Goal: Task Accomplishment & Management: Complete application form

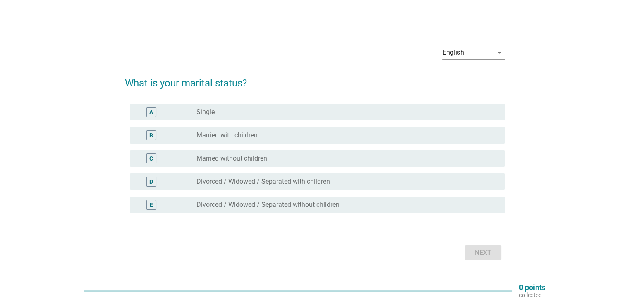
click at [216, 161] on label "Married without children" at bounding box center [232, 158] width 71 height 8
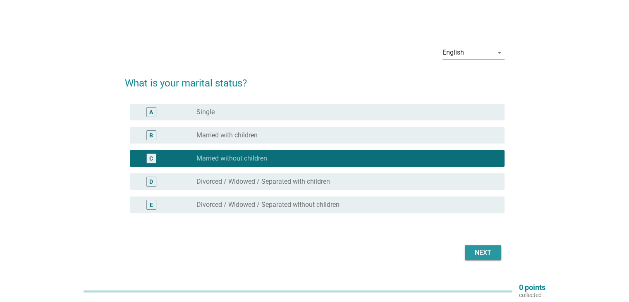
click at [496, 257] on button "Next" at bounding box center [483, 252] width 36 height 15
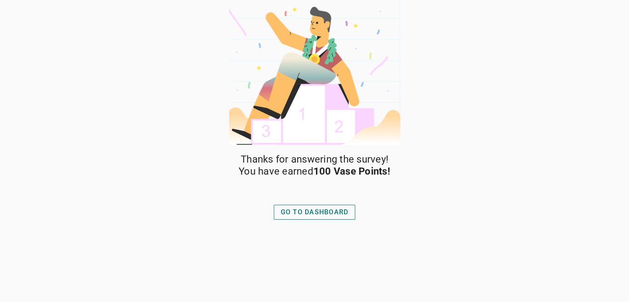
click at [325, 211] on div "GO TO DASHBOARD" at bounding box center [315, 212] width 68 height 10
